Goal: Book appointment/travel/reservation

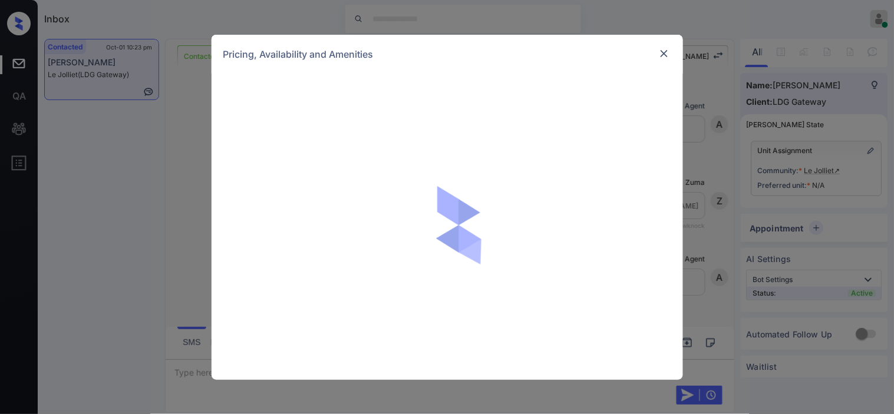
scroll to position [1561, 0]
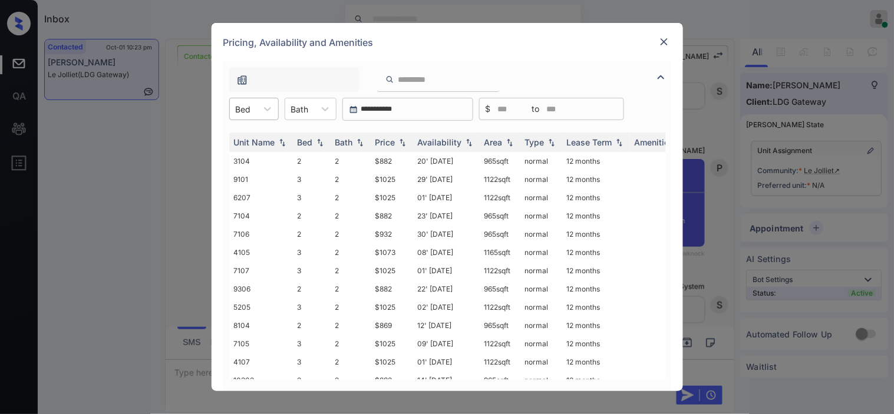
click at [252, 111] on div "Bed" at bounding box center [243, 109] width 27 height 17
click at [259, 114] on div at bounding box center [267, 108] width 21 height 21
click at [245, 154] on div "3" at bounding box center [254, 159] width 50 height 21
click at [405, 143] on img at bounding box center [403, 143] width 12 height 8
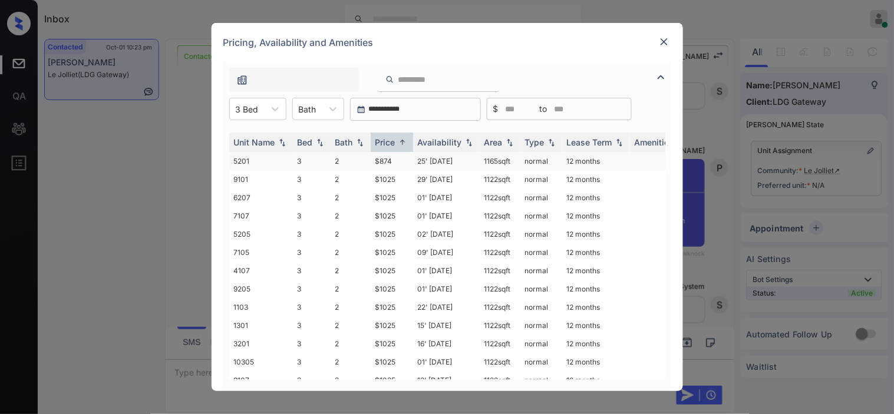
click at [410, 165] on td "$874" at bounding box center [392, 161] width 42 height 18
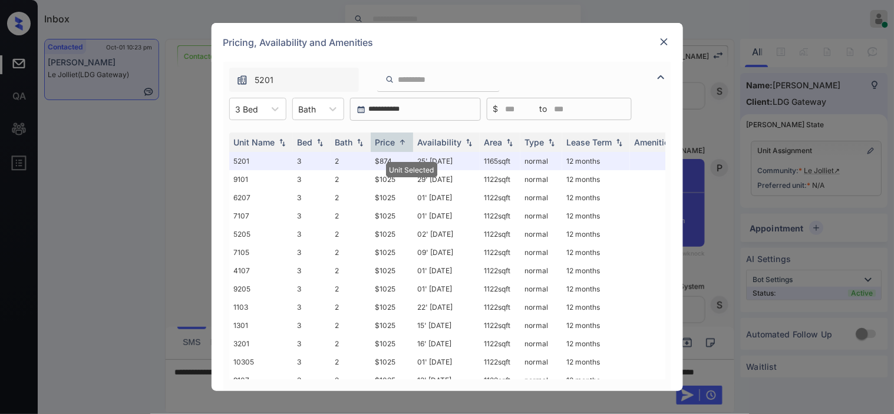
click at [662, 42] on img at bounding box center [665, 42] width 12 height 12
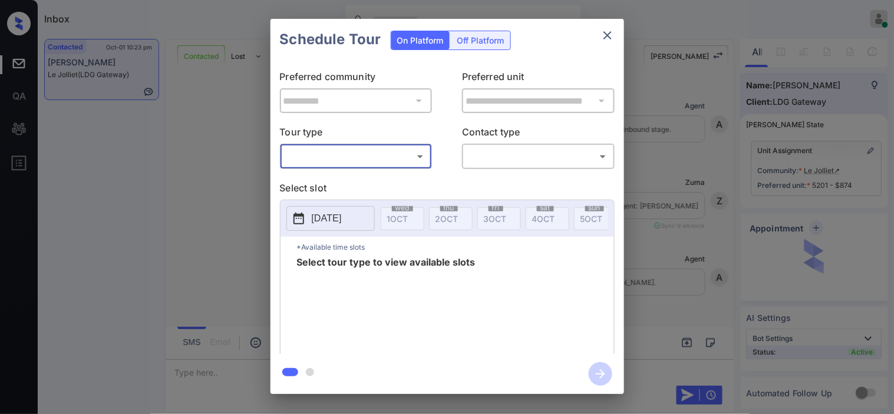
scroll to position [3923, 0]
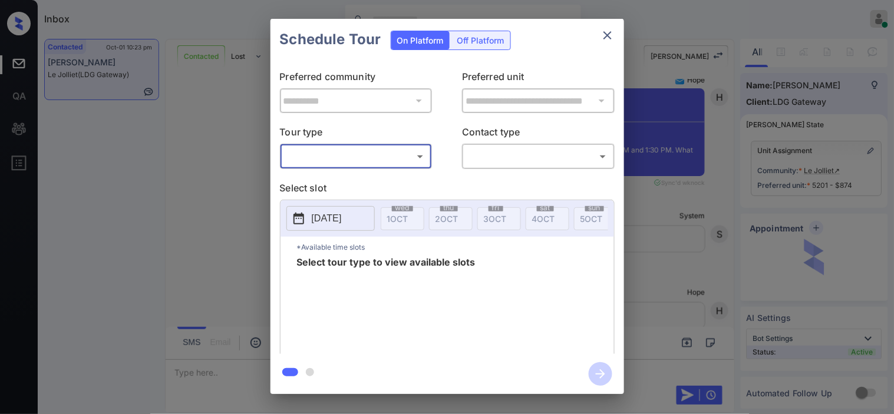
click at [333, 159] on body "Inbox [PERSON_NAME] Online Set yourself offline Set yourself on break Profile S…" at bounding box center [447, 207] width 894 height 414
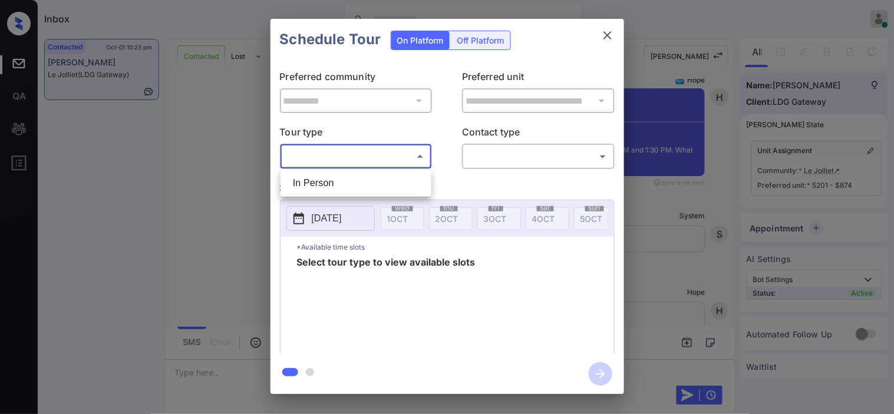
click at [333, 171] on ul "In Person" at bounding box center [356, 183] width 151 height 27
click at [358, 178] on li "In Person" at bounding box center [356, 183] width 145 height 21
type input "********"
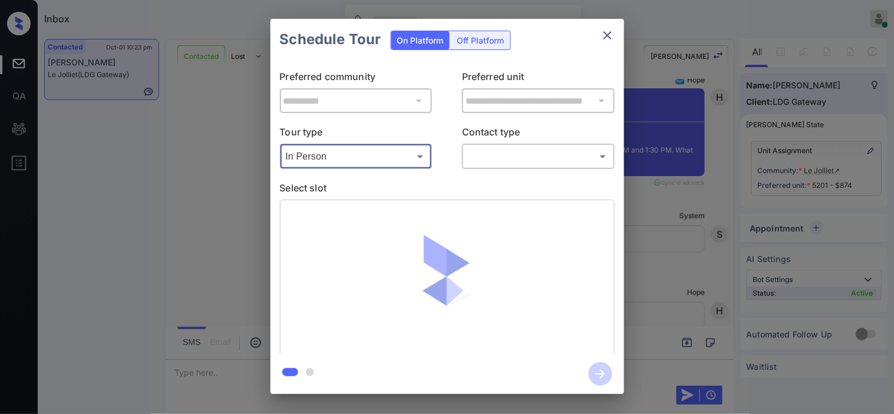
click at [509, 164] on body "Inbox [PERSON_NAME] Online Set yourself offline Set yourself on break Profile S…" at bounding box center [447, 207] width 894 height 414
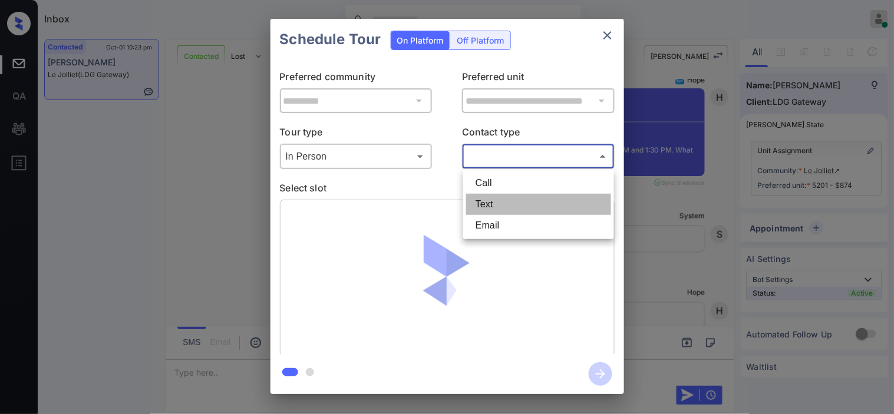
click at [500, 199] on li "Text" at bounding box center [538, 204] width 145 height 21
type input "****"
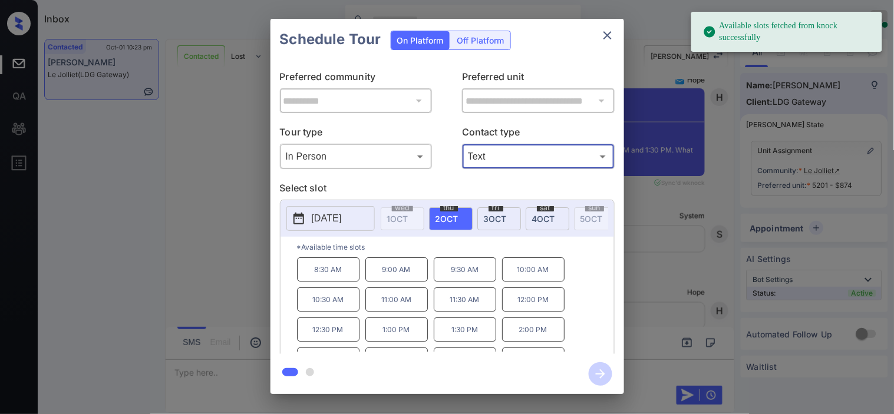
click at [299, 215] on icon at bounding box center [299, 219] width 11 height 12
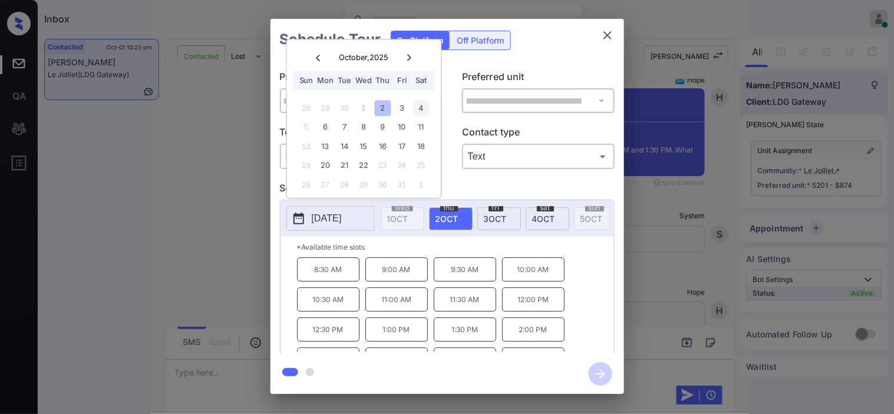
click at [415, 108] on div "4" at bounding box center [421, 108] width 16 height 16
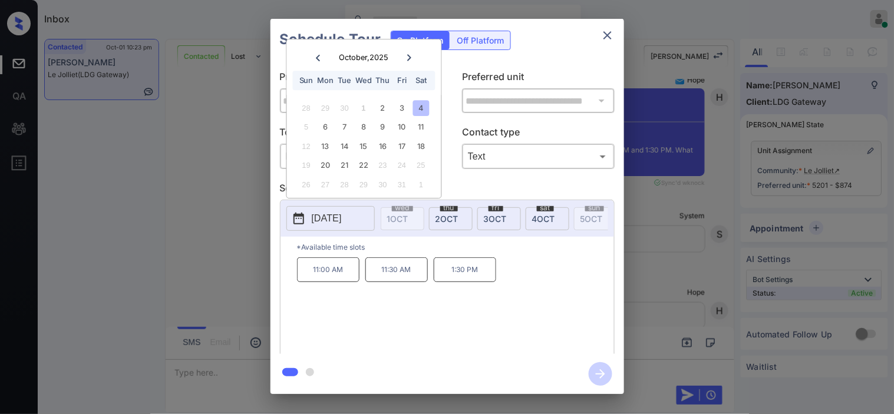
click at [458, 282] on p "1:30 PM" at bounding box center [465, 270] width 62 height 25
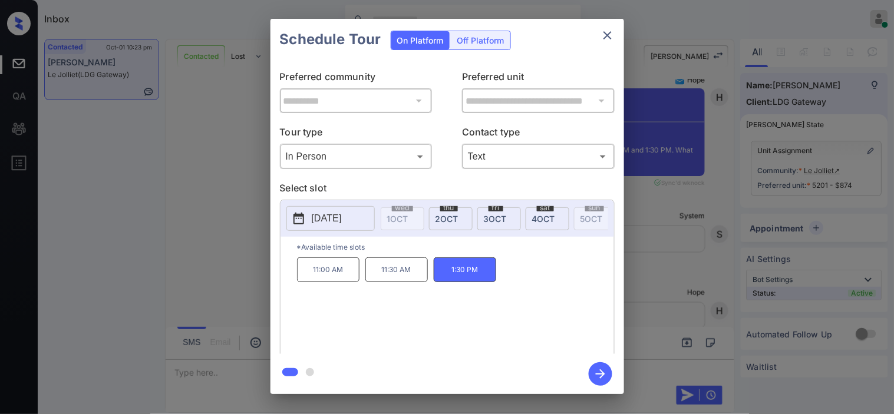
click at [603, 375] on icon "button" at bounding box center [601, 375] width 24 height 24
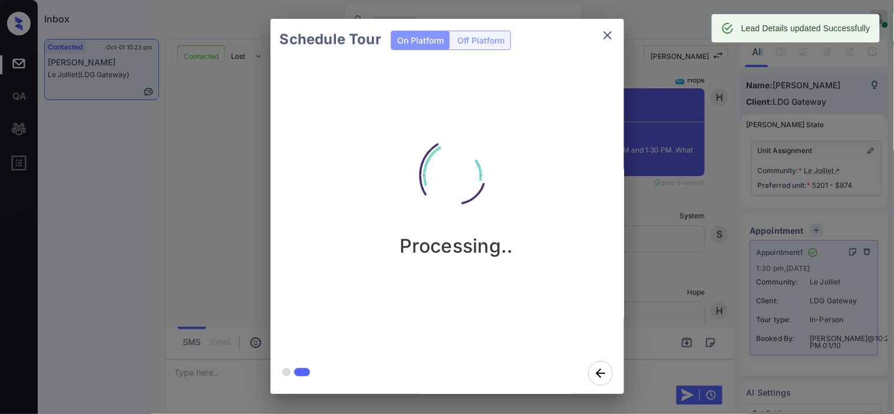
click at [692, 165] on div "Schedule Tour On Platform Off Platform Processing.." at bounding box center [447, 206] width 894 height 413
